Goal: Find specific page/section: Find specific page/section

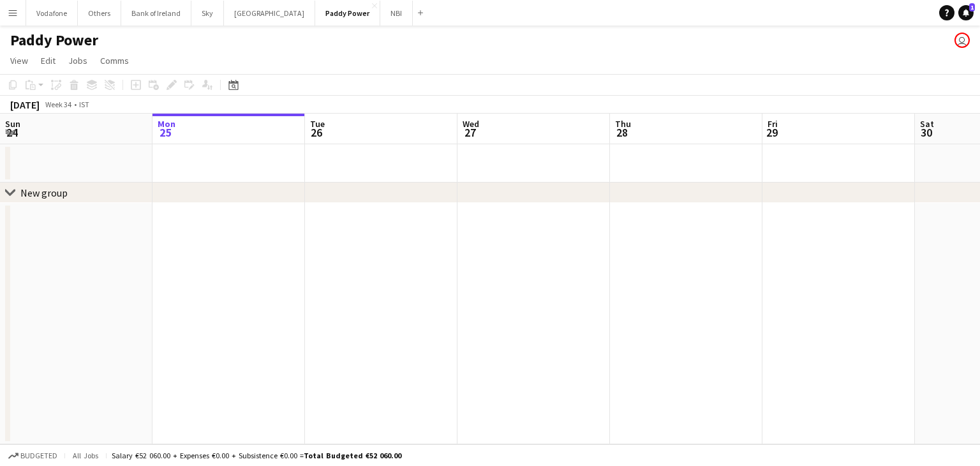
click at [21, 6] on button "Menu" at bounding box center [13, 13] width 26 height 26
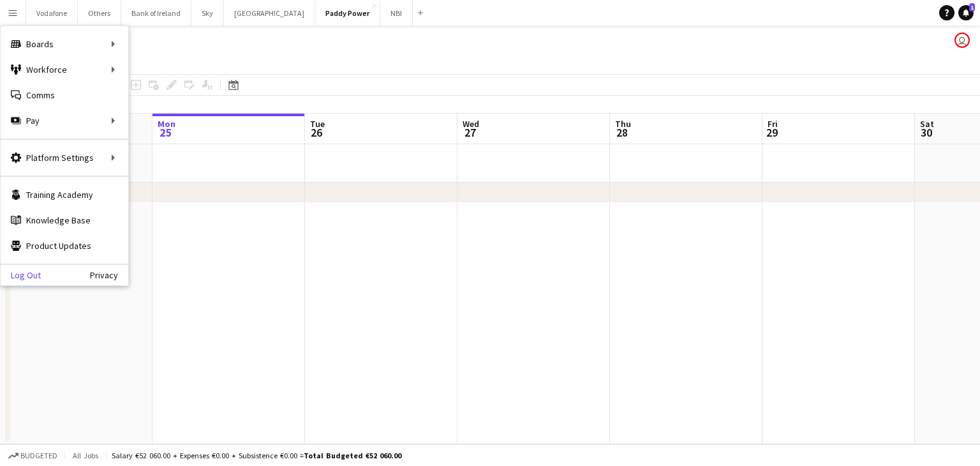
click at [20, 271] on link "Log Out" at bounding box center [21, 275] width 40 height 10
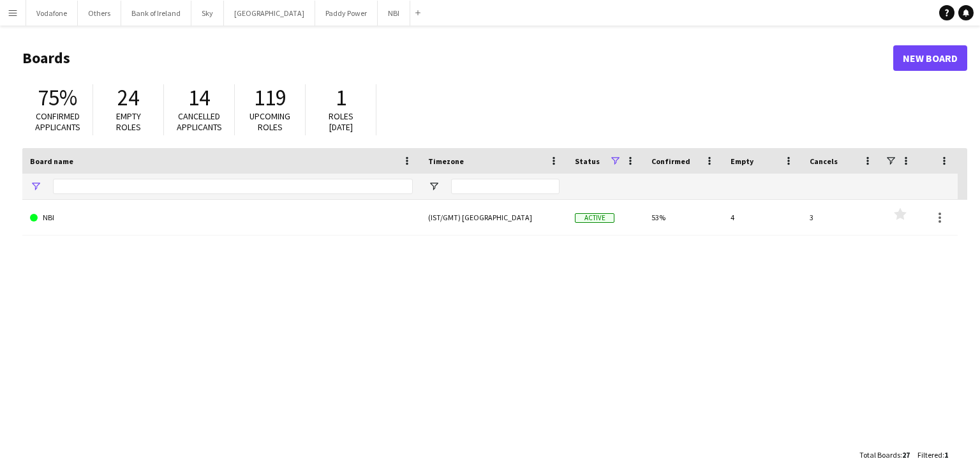
type input "***"
click at [378, 12] on button "NBI Close" at bounding box center [394, 13] width 33 height 25
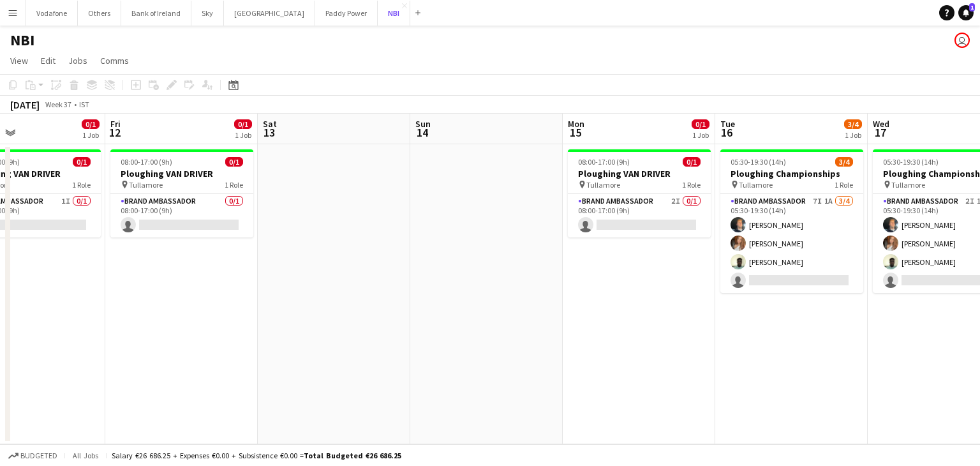
scroll to position [0, 593]
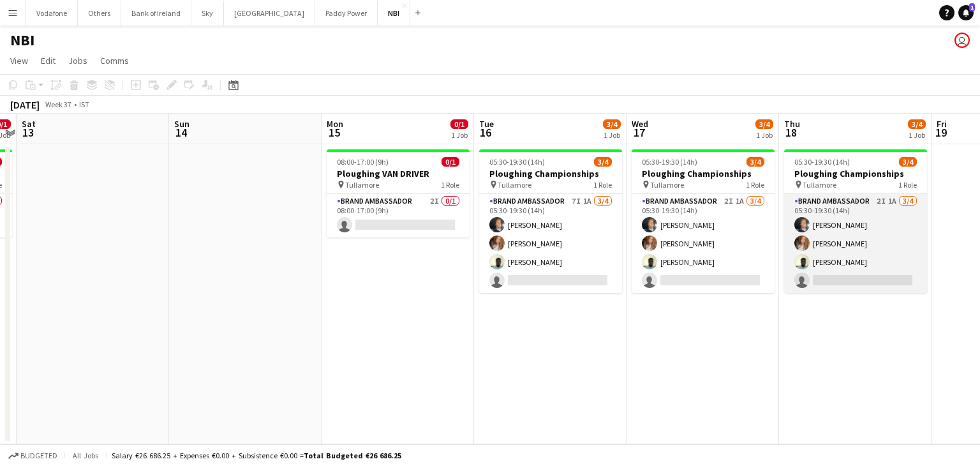
click at [867, 228] on app-card-role "Brand Ambassador 2I 1A 3/4 05:30-19:30 (14h) Simon Corridon Kelsee Moore Daniel…" at bounding box center [855, 243] width 143 height 99
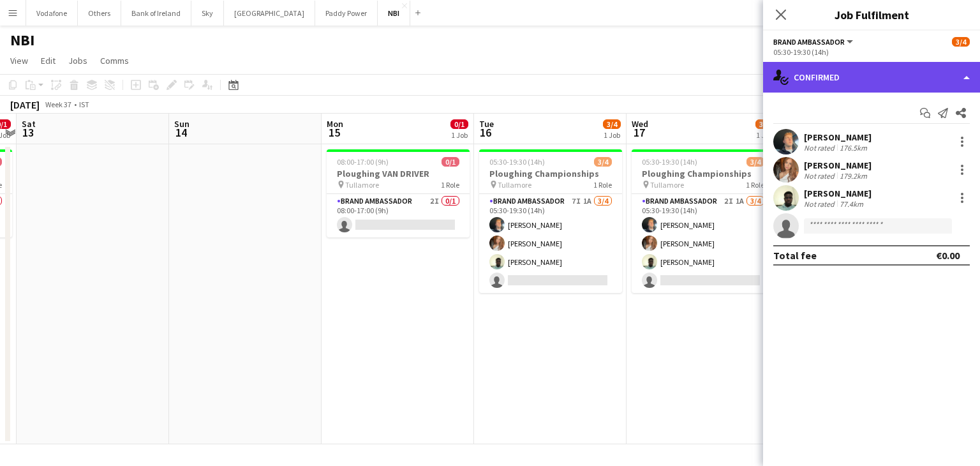
click at [873, 87] on div "single-neutral-actions-check-2 Confirmed" at bounding box center [871, 77] width 217 height 31
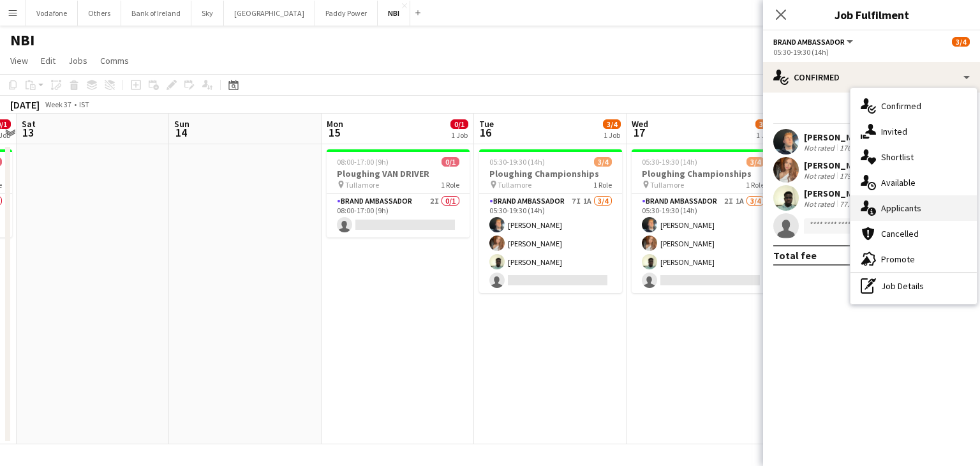
click at [885, 196] on div "single-neutral-actions-information Applicants" at bounding box center [913, 208] width 126 height 26
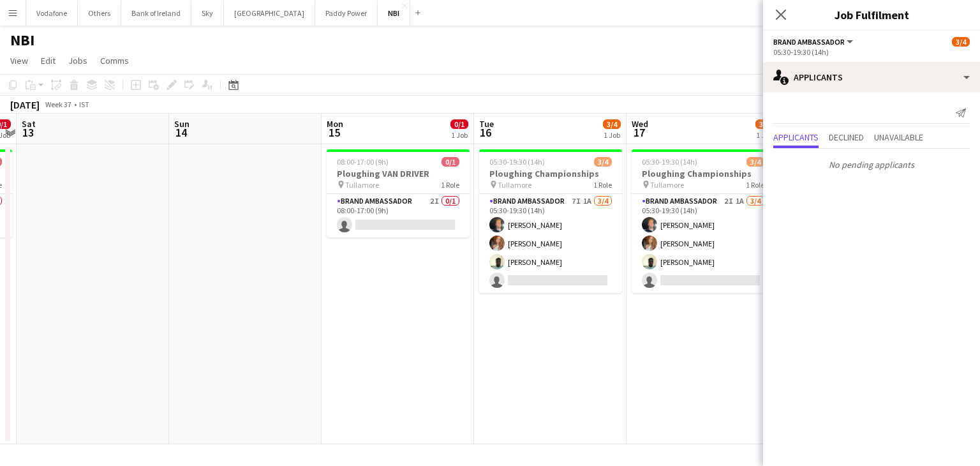
click at [414, 293] on app-date-cell "08:00-17:00 (9h) 0/1 Ploughing VAN DRIVER pin Tullamore 1 Role Brand Ambassador…" at bounding box center [397, 294] width 152 height 300
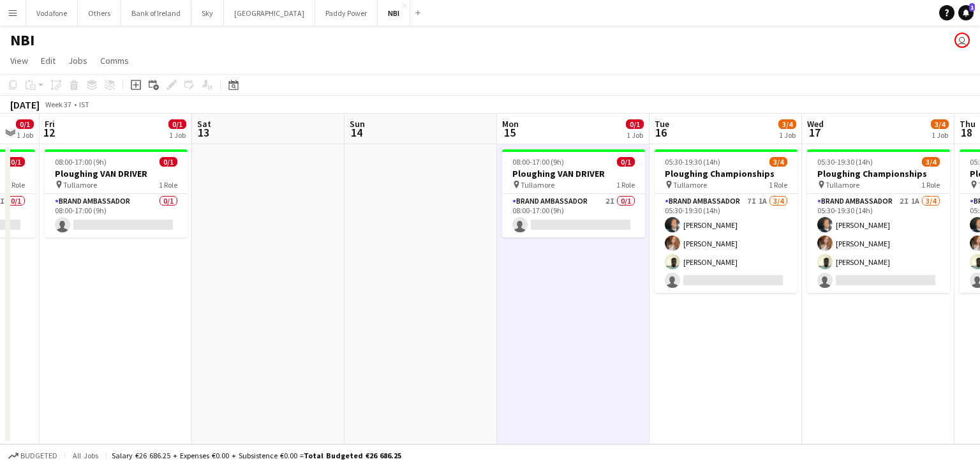
scroll to position [0, 264]
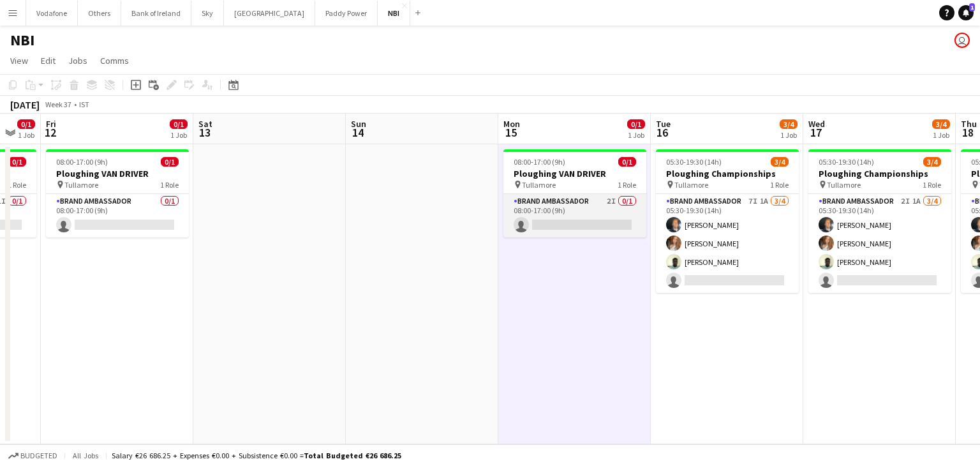
click at [619, 237] on app-card-role "Brand Ambassador 2I 0/1 08:00-17:00 (9h) single-neutral-actions" at bounding box center [574, 215] width 143 height 43
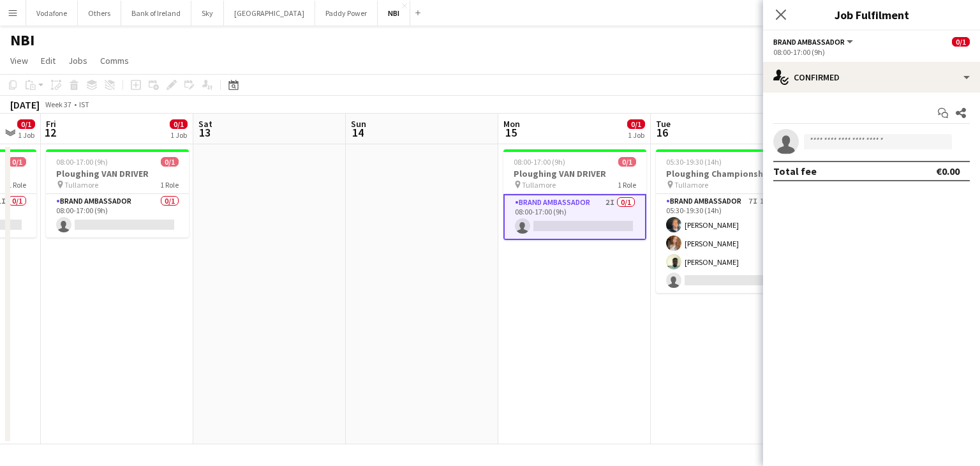
click at [244, 308] on app-date-cell at bounding box center [269, 294] width 152 height 300
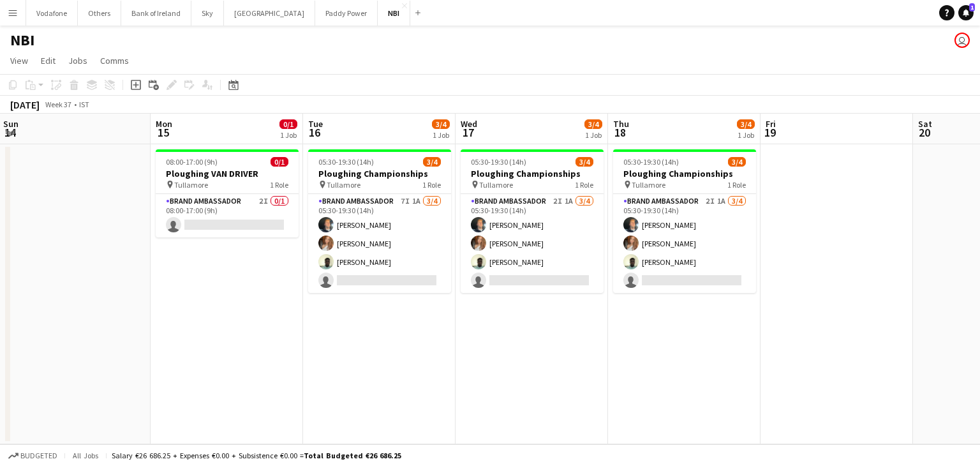
scroll to position [0, 461]
click at [801, 267] on app-date-cell at bounding box center [835, 294] width 152 height 300
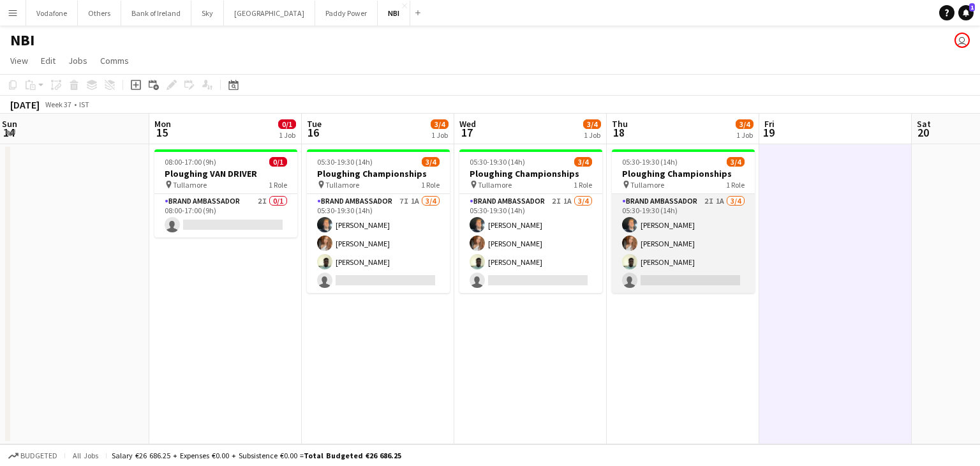
click at [700, 235] on app-card-role "Brand Ambassador 2I 1A 3/4 05:30-19:30 (14h) Simon Corridon Kelsee Moore Daniel…" at bounding box center [683, 243] width 143 height 99
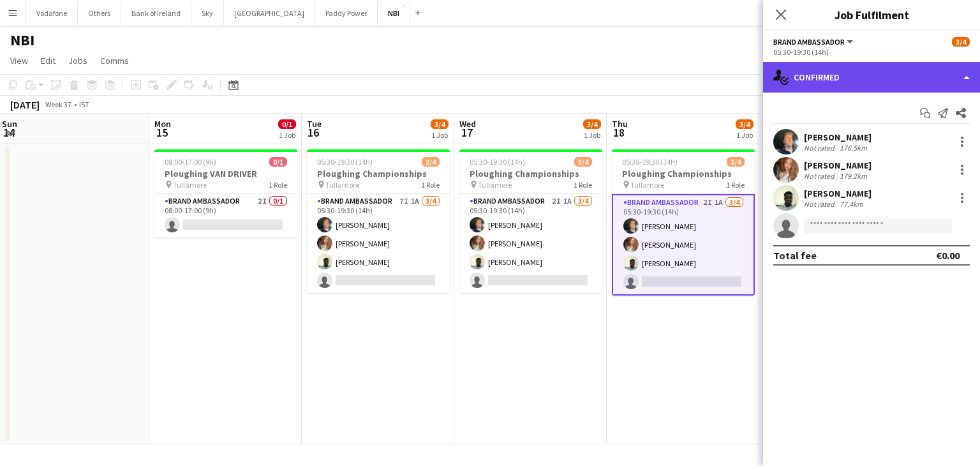
click at [799, 87] on div "single-neutral-actions-check-2 Confirmed" at bounding box center [871, 77] width 217 height 31
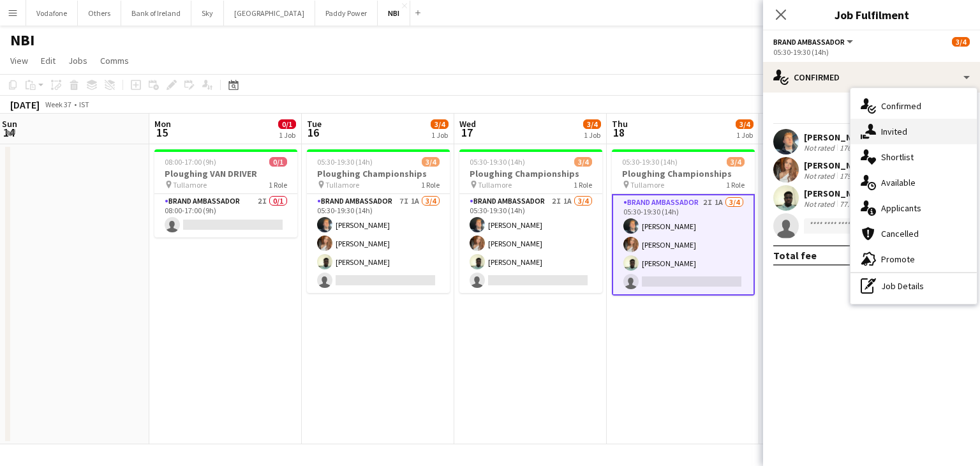
click at [907, 126] on div "single-neutral-actions-share-1 Invited" at bounding box center [913, 132] width 126 height 26
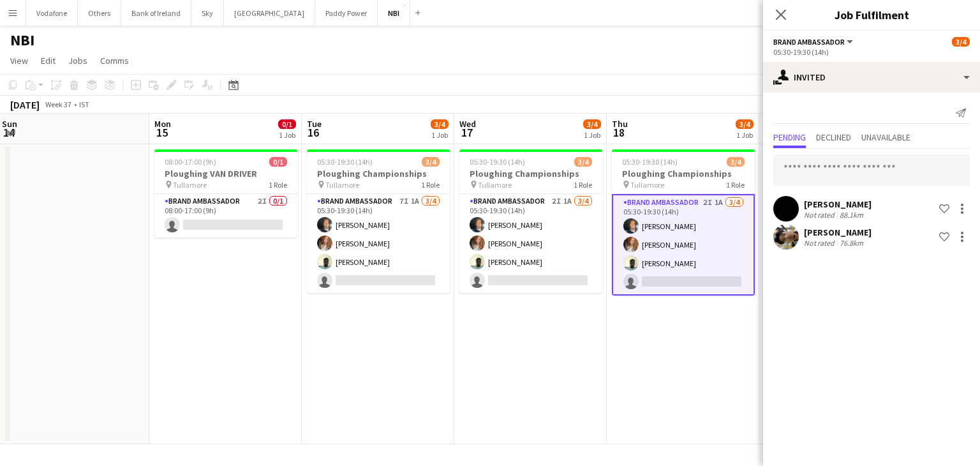
click at [357, 408] on app-date-cell "05:30-19:30 (14h) 3/4 Ploughing Championships pin Tullamore 1 Role Brand Ambass…" at bounding box center [378, 294] width 152 height 300
